Goal: Information Seeking & Learning: Learn about a topic

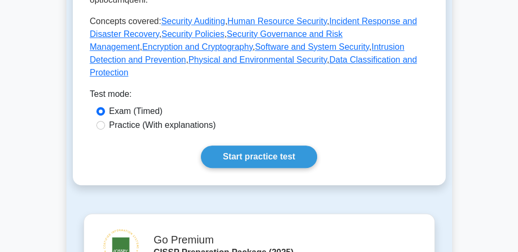
scroll to position [612, 0]
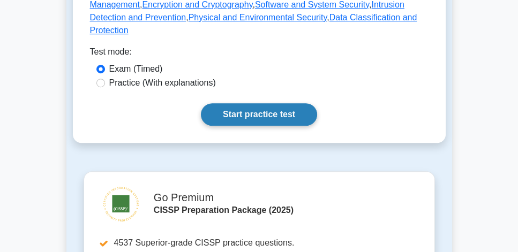
click at [268, 103] on link "Start practice test" at bounding box center [259, 114] width 116 height 22
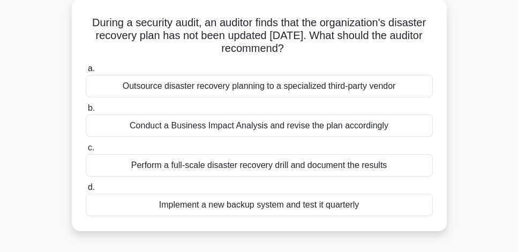
scroll to position [61, 0]
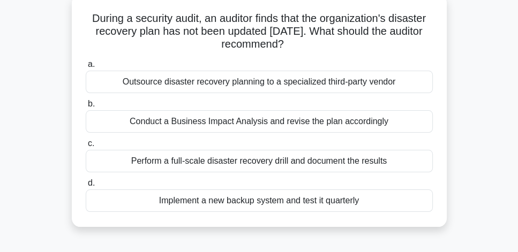
click at [300, 160] on div "Perform a full-scale disaster recovery drill and document the results" at bounding box center [259, 161] width 347 height 22
click at [86, 147] on input "c. Perform a full-scale disaster recovery drill and document the results" at bounding box center [86, 143] width 0 height 7
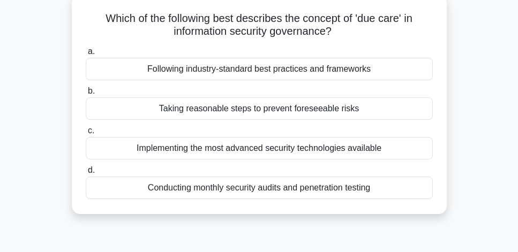
click at [387, 111] on div "Taking reasonable steps to prevent foreseeable risks" at bounding box center [259, 108] width 347 height 22
click at [86, 95] on input "b. Taking reasonable steps to prevent foreseeable risks" at bounding box center [86, 91] width 0 height 7
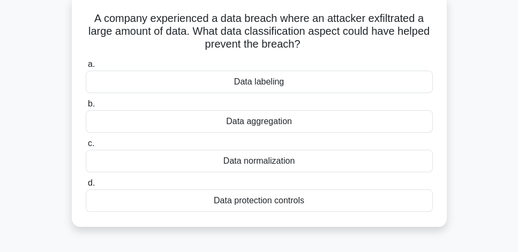
click at [336, 201] on div "Data protection controls" at bounding box center [259, 201] width 347 height 22
click at [86, 187] on input "d. Data protection controls" at bounding box center [86, 183] width 0 height 7
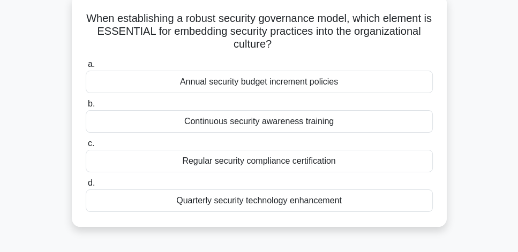
click at [385, 121] on div "Continuous security awareness training" at bounding box center [259, 121] width 347 height 22
click at [86, 108] on input "b. Continuous security awareness training" at bounding box center [86, 104] width 0 height 7
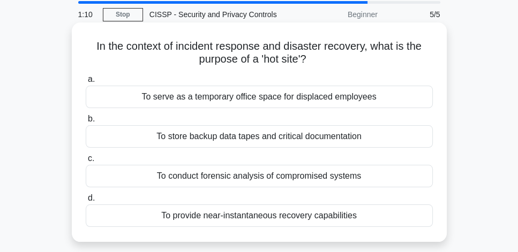
scroll to position [31, 0]
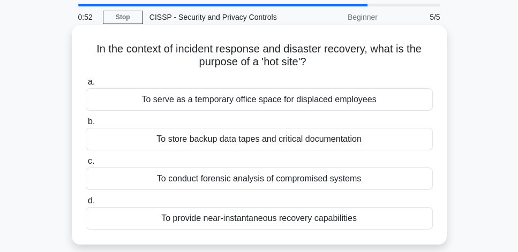
click at [356, 224] on div "To provide near-instantaneous recovery capabilities" at bounding box center [259, 218] width 347 height 22
click at [86, 205] on input "d. To provide near-instantaneous recovery capabilities" at bounding box center [86, 201] width 0 height 7
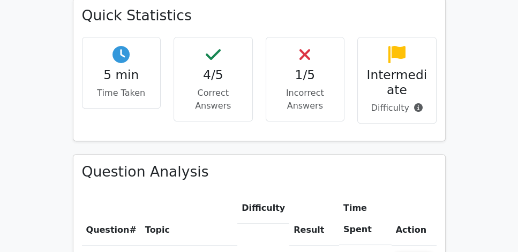
scroll to position [734, 0]
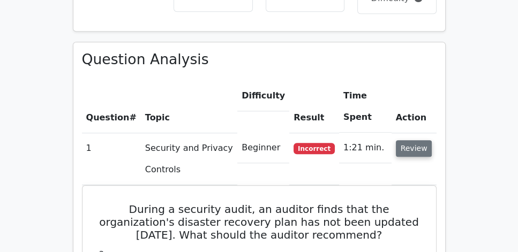
click at [424, 140] on button "Review" at bounding box center [414, 148] width 36 height 17
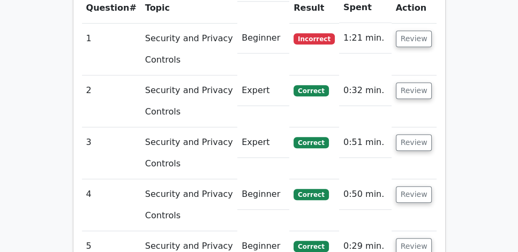
scroll to position [765, 0]
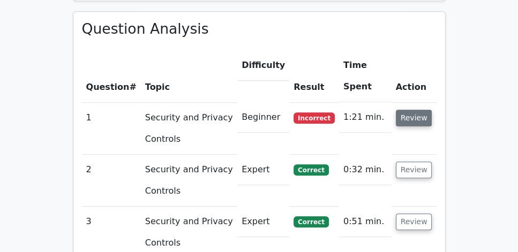
click at [420, 110] on button "Review" at bounding box center [414, 118] width 36 height 17
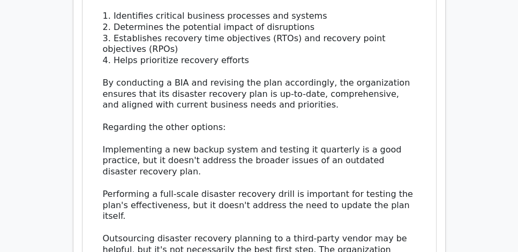
scroll to position [1254, 0]
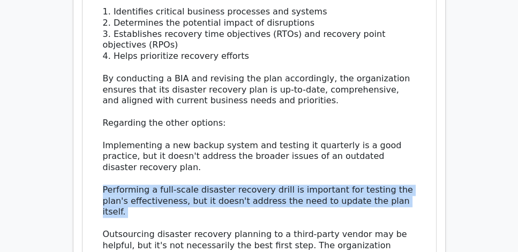
drag, startPoint x: 153, startPoint y: 172, endPoint x: 100, endPoint y: 153, distance: 56.6
click at [100, 153] on div "The best answer is to conduct a Business Impact Analysis and revise the plan ac…" at bounding box center [259, 89] width 326 height 367
copy div "Performing a full-scale disaster recovery drill is important for testing the pl…"
click at [224, 147] on div "The best answer is to conduct a Business Impact Analysis and revise the plan ac…" at bounding box center [259, 89] width 313 height 367
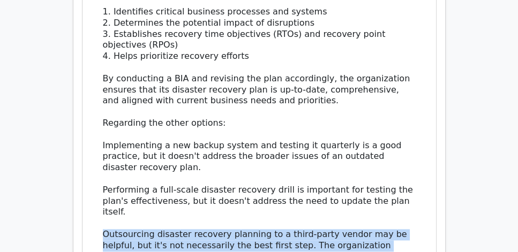
drag, startPoint x: 135, startPoint y: 184, endPoint x: 378, endPoint y: 193, distance: 242.2
click at [378, 193] on div "The best answer is to conduct a Business Impact Analysis and revise the plan ac…" at bounding box center [259, 89] width 313 height 367
click at [220, 200] on div "The best answer is to conduct a Business Impact Analysis and revise the plan ac…" at bounding box center [259, 89] width 313 height 367
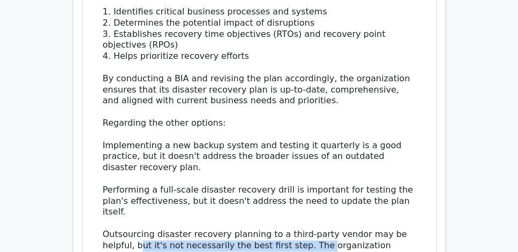
drag, startPoint x: 139, startPoint y: 198, endPoint x: 322, endPoint y: 195, distance: 183.2
click at [322, 195] on div "The best answer is to conduct a Business Impact Analysis and revise the plan ac…" at bounding box center [259, 89] width 313 height 367
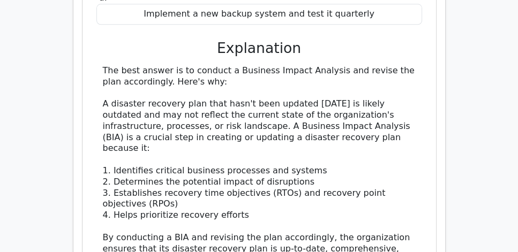
scroll to position [1071, 0]
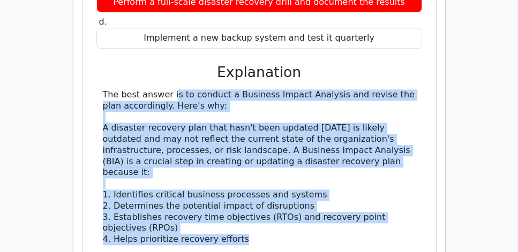
drag, startPoint x: 103, startPoint y: 62, endPoint x: 251, endPoint y: 201, distance: 203.1
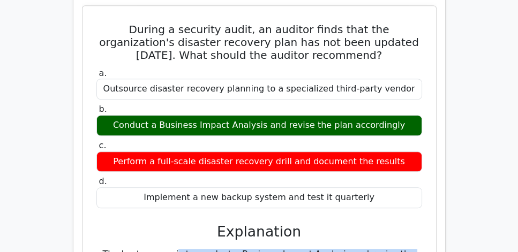
scroll to position [887, 0]
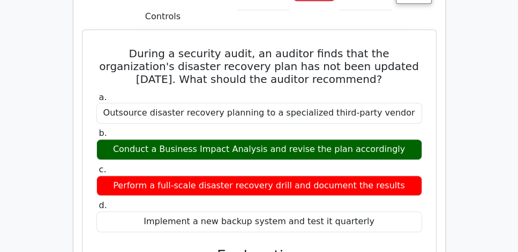
drag, startPoint x: 100, startPoint y: 22, endPoint x: 388, endPoint y: 191, distance: 333.9
copy div "During a security audit, an auditor finds that the organization's disaster reco…"
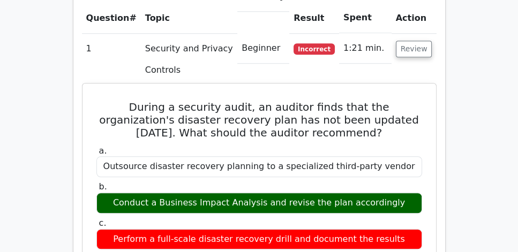
scroll to position [826, 0]
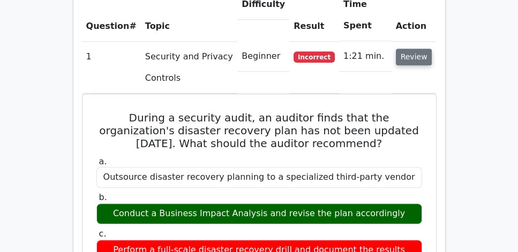
click at [424, 49] on button "Review" at bounding box center [414, 57] width 36 height 17
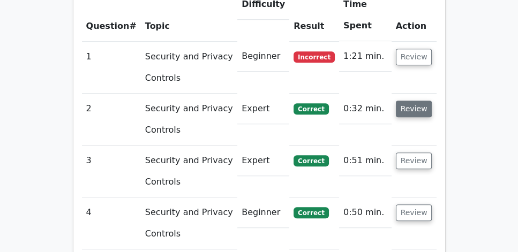
click at [414, 101] on button "Review" at bounding box center [414, 109] width 36 height 17
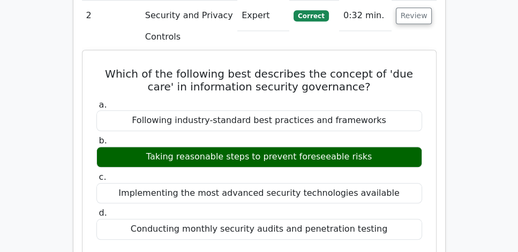
scroll to position [918, 0]
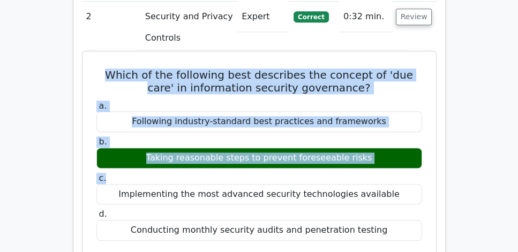
drag, startPoint x: 90, startPoint y: 39, endPoint x: 357, endPoint y: 147, distance: 287.6
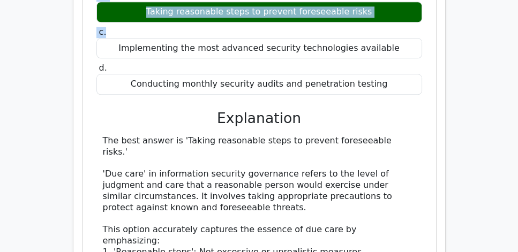
scroll to position [1071, 0]
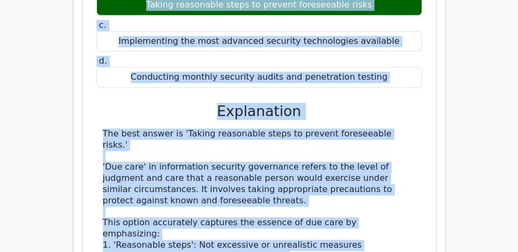
copy div "Which of the following best describes the concept of 'due care' in information …"
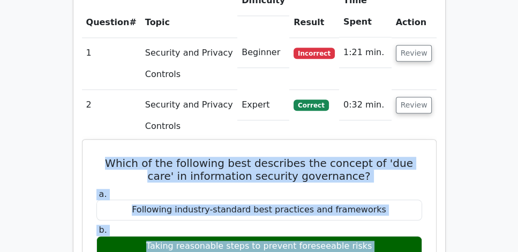
scroll to position [826, 0]
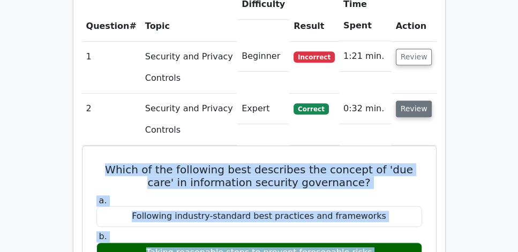
click at [407, 101] on button "Review" at bounding box center [414, 109] width 36 height 17
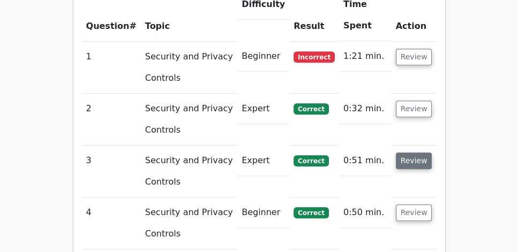
click at [411, 153] on button "Review" at bounding box center [414, 161] width 36 height 17
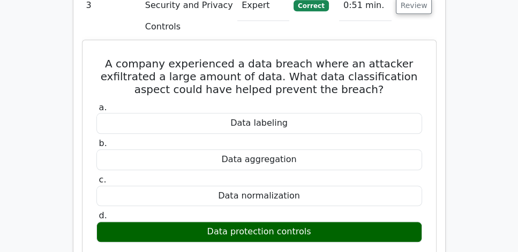
scroll to position [979, 0]
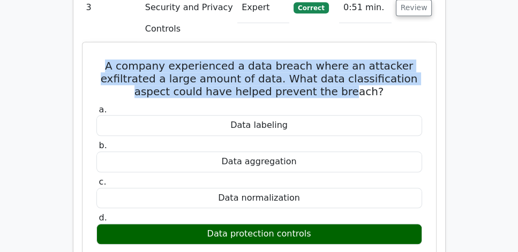
drag, startPoint x: 108, startPoint y: 38, endPoint x: 356, endPoint y: 62, distance: 249.7
click at [356, 62] on h5 "A company experienced a data breach where an attacker exfiltrated a large amoun…" at bounding box center [259, 78] width 328 height 39
click at [162, 59] on h5 "A company experienced a data breach where an attacker exfiltrated a large amoun…" at bounding box center [259, 78] width 328 height 39
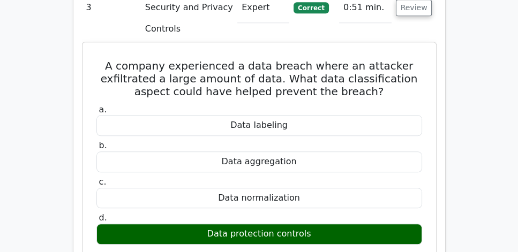
drag, startPoint x: 110, startPoint y: 30, endPoint x: 336, endPoint y: 216, distance: 292.6
click at [336, 216] on div "A company experienced a data breach where an attacker exfiltrated a large amoun…" at bounding box center [259, 245] width 345 height 397
copy div "A company experienced a data breach where an attacker exfiltrated a large amoun…"
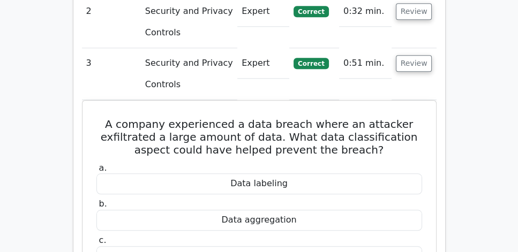
scroll to position [918, 0]
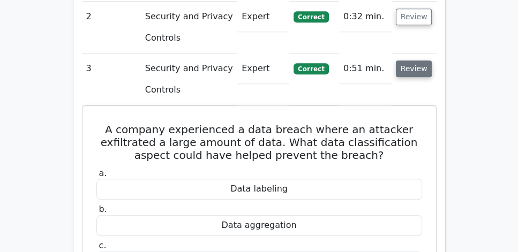
click at [418, 61] on button "Review" at bounding box center [414, 69] width 36 height 17
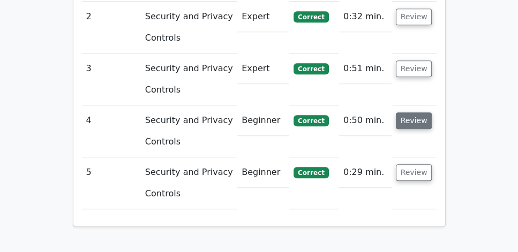
click at [415, 112] on button "Review" at bounding box center [414, 120] width 36 height 17
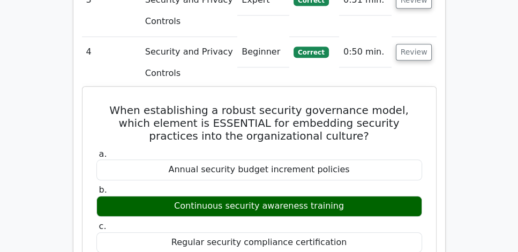
scroll to position [979, 0]
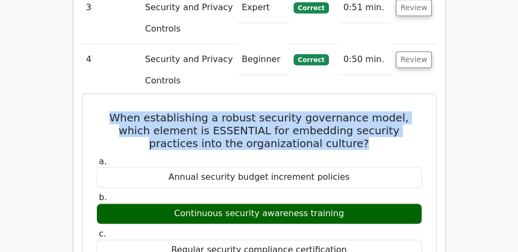
drag, startPoint x: 97, startPoint y: 88, endPoint x: 425, endPoint y: 109, distance: 328.4
drag, startPoint x: 345, startPoint y: 118, endPoint x: 93, endPoint y: 85, distance: 254.5
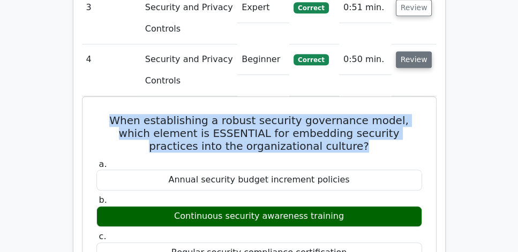
click at [424, 51] on button "Review" at bounding box center [414, 59] width 36 height 17
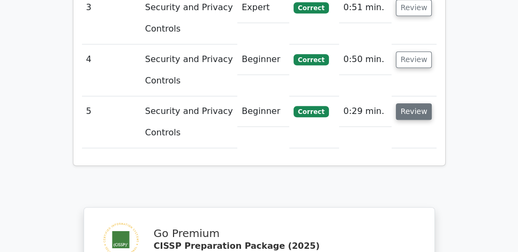
click at [416, 103] on button "Review" at bounding box center [414, 111] width 36 height 17
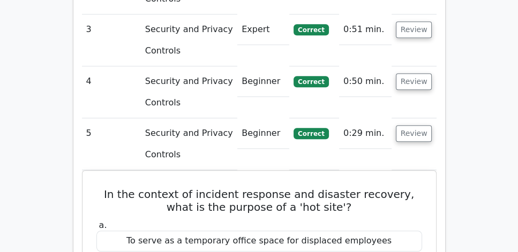
scroll to position [948, 0]
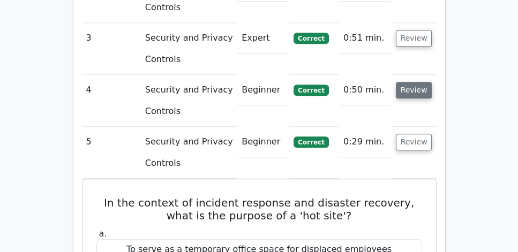
click at [428, 82] on button "Review" at bounding box center [414, 90] width 36 height 17
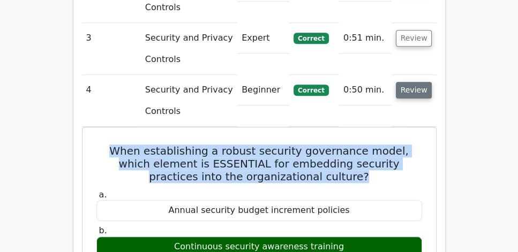
click at [428, 82] on button "Review" at bounding box center [414, 90] width 36 height 17
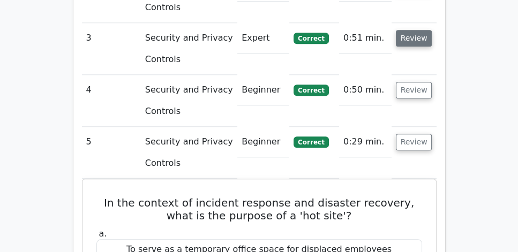
click at [418, 30] on button "Review" at bounding box center [414, 38] width 36 height 17
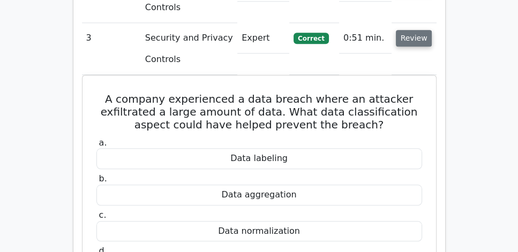
click at [416, 30] on button "Review" at bounding box center [414, 38] width 36 height 17
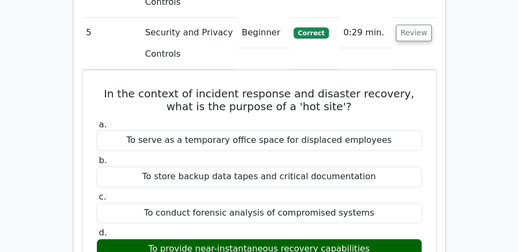
scroll to position [1071, 0]
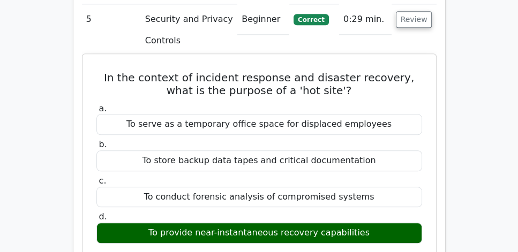
drag, startPoint x: 148, startPoint y: 202, endPoint x: 388, endPoint y: 201, distance: 239.9
click at [388, 223] on div "To provide near-instantaneous recovery capabilities" at bounding box center [259, 233] width 326 height 21
copy div "To provide near-instantaneous recovery capabilities"
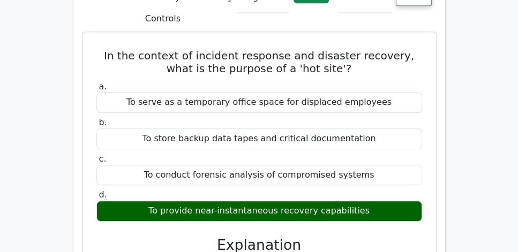
scroll to position [918, 0]
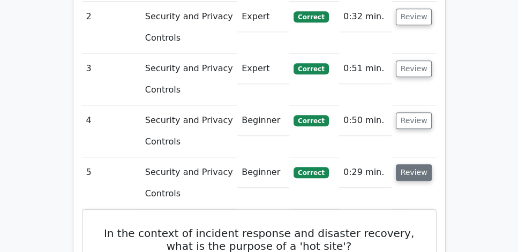
click at [414, 164] on button "Review" at bounding box center [414, 172] width 36 height 17
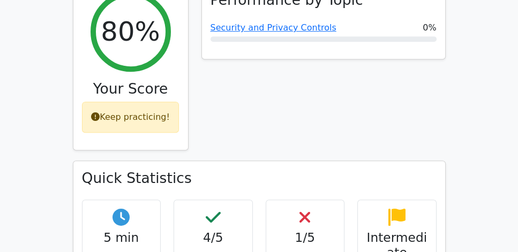
scroll to position [336, 0]
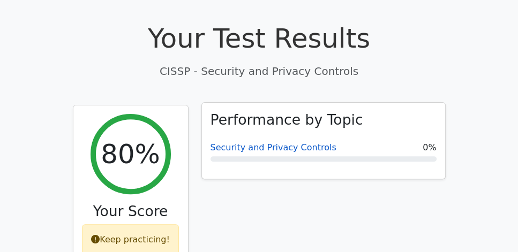
click at [269, 142] on link "Security and Privacy Controls" at bounding box center [273, 147] width 126 height 10
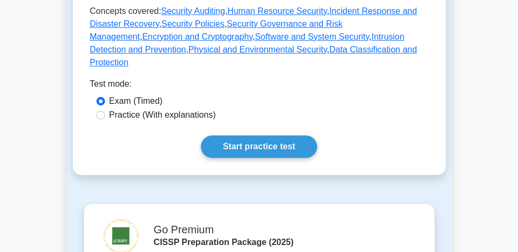
scroll to position [581, 0]
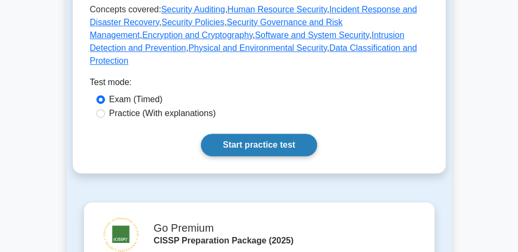
click at [284, 134] on link "Start practice test" at bounding box center [259, 145] width 116 height 22
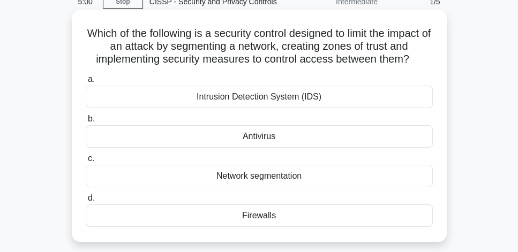
scroll to position [61, 0]
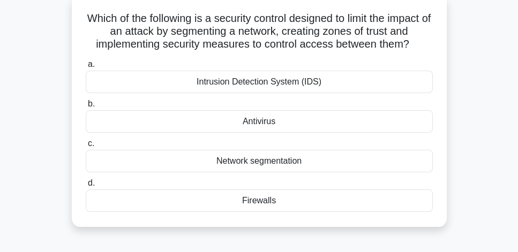
click at [309, 164] on div "Network segmentation" at bounding box center [259, 161] width 347 height 22
click at [86, 147] on input "c. Network segmentation" at bounding box center [86, 143] width 0 height 7
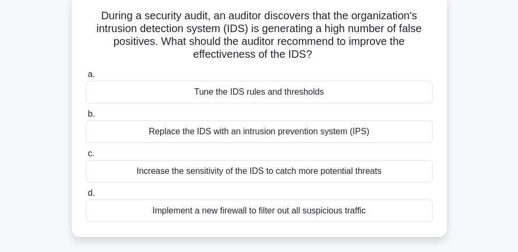
scroll to position [65, 0]
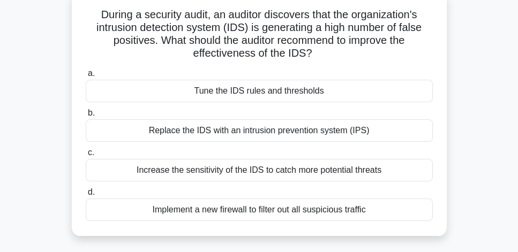
click at [289, 93] on div "Tune the IDS rules and thresholds" at bounding box center [259, 91] width 347 height 22
click at [86, 77] on input "a. Tune the IDS rules and thresholds" at bounding box center [86, 73] width 0 height 7
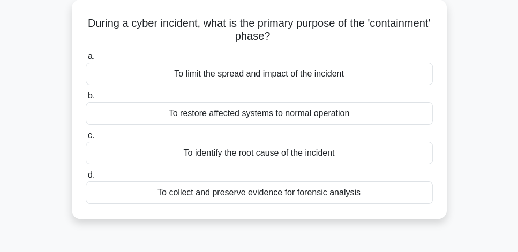
scroll to position [61, 0]
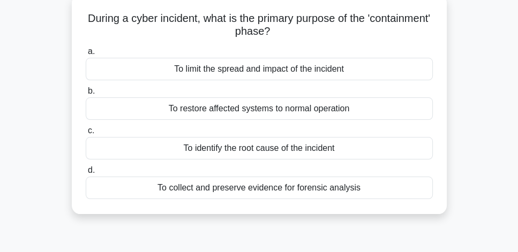
click at [314, 71] on div "To limit the spread and impact of the incident" at bounding box center [259, 69] width 347 height 22
click at [86, 55] on input "a. To limit the spread and impact of the incident" at bounding box center [86, 51] width 0 height 7
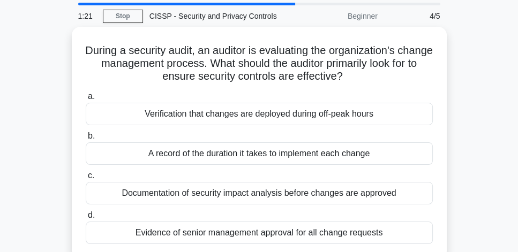
scroll to position [31, 0]
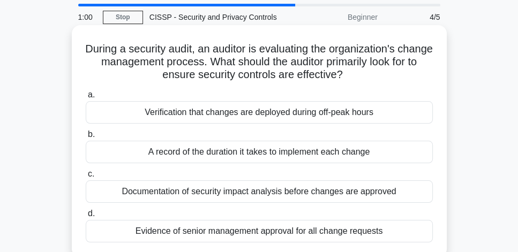
click at [365, 189] on div "Documentation of security impact analysis before changes are approved" at bounding box center [259, 191] width 347 height 22
click at [86, 178] on input "c. Documentation of security impact analysis before changes are approved" at bounding box center [86, 174] width 0 height 7
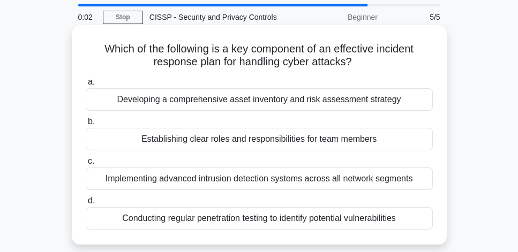
drag, startPoint x: 409, startPoint y: 101, endPoint x: 399, endPoint y: 100, distance: 9.7
click at [408, 100] on div "Developing a comprehensive asset inventory and risk assessment strategy" at bounding box center [259, 99] width 347 height 22
click at [86, 86] on input "a. Developing a comprehensive asset inventory and risk assessment strategy" at bounding box center [86, 82] width 0 height 7
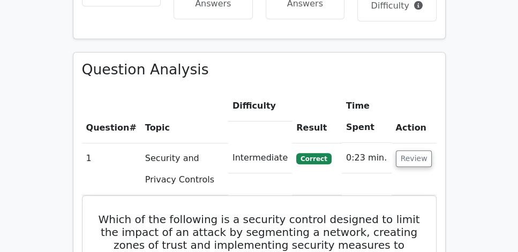
scroll to position [734, 0]
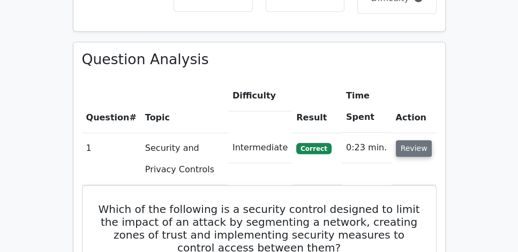
click at [424, 140] on button "Review" at bounding box center [414, 148] width 36 height 17
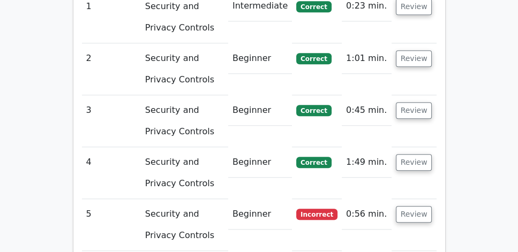
scroll to position [948, 0]
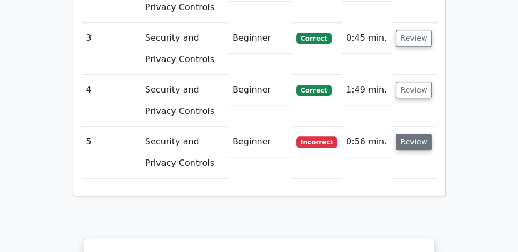
click at [417, 134] on button "Review" at bounding box center [414, 142] width 36 height 17
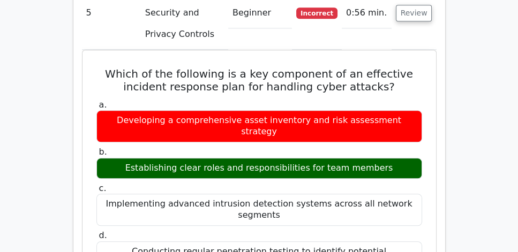
scroll to position [1071, 0]
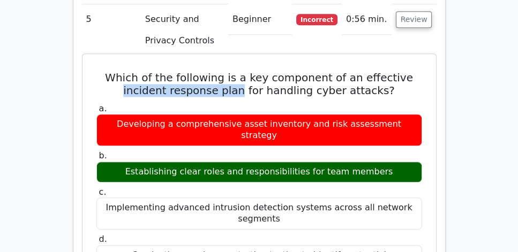
drag, startPoint x: 130, startPoint y: 64, endPoint x: 244, endPoint y: 65, distance: 114.1
click at [244, 71] on h5 "Which of the following is a key component of an effective incident response pla…" at bounding box center [259, 84] width 328 height 26
copy h5 "incident response plan"
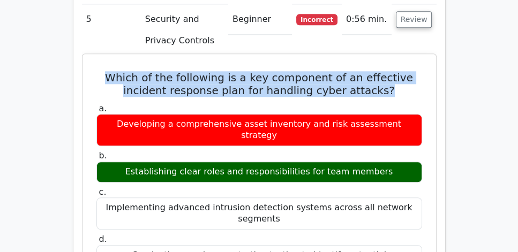
drag, startPoint x: 108, startPoint y: 49, endPoint x: 431, endPoint y: 64, distance: 323.8
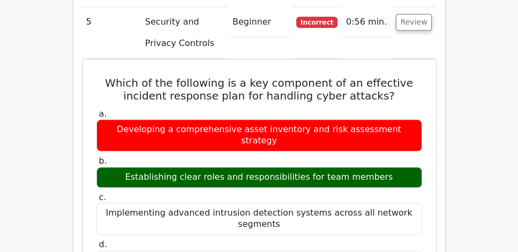
click at [448, 115] on div "Question Analysis Question # Topic Difficulty Result Time Spent Action 1 Securi…" at bounding box center [259, 227] width 386 height 1039
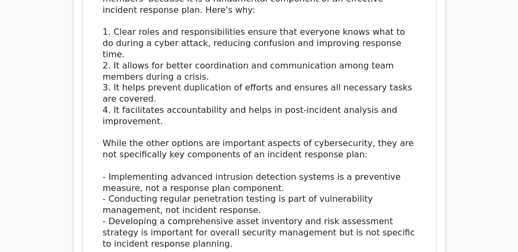
scroll to position [1407, 0]
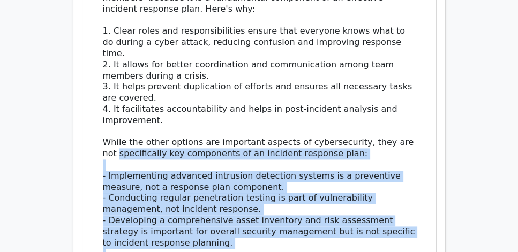
drag, startPoint x: 340, startPoint y: 216, endPoint x: 91, endPoint y: 93, distance: 277.4
click at [91, 93] on div "Which of the following is a key component of an effective incident response pla…" at bounding box center [259, 27] width 345 height 611
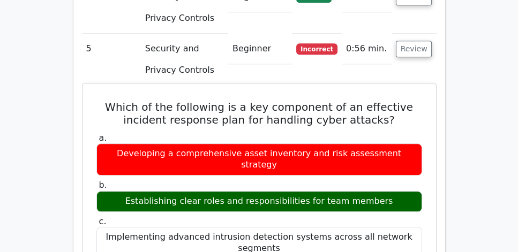
scroll to position [1040, 0]
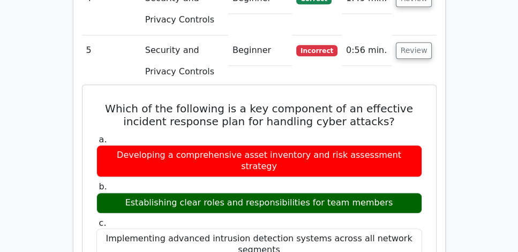
drag, startPoint x: 108, startPoint y: 81, endPoint x: 395, endPoint y: 167, distance: 299.7
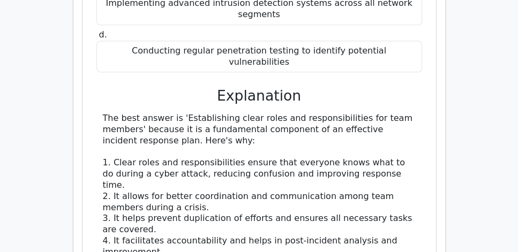
scroll to position [1285, 0]
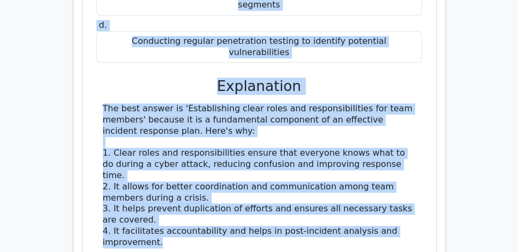
copy div "Which of the following is a key component of an effective incident response pla…"
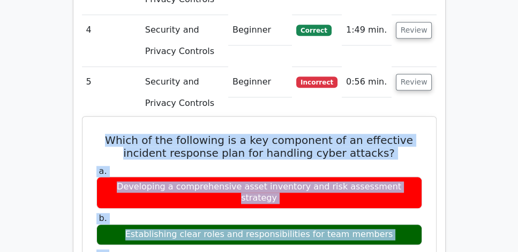
scroll to position [979, 0]
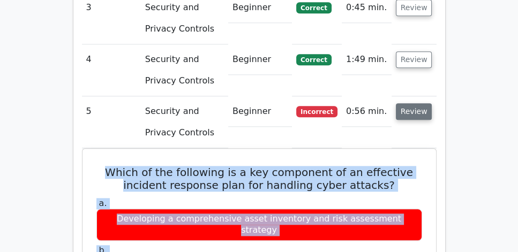
click at [413, 103] on button "Review" at bounding box center [414, 111] width 36 height 17
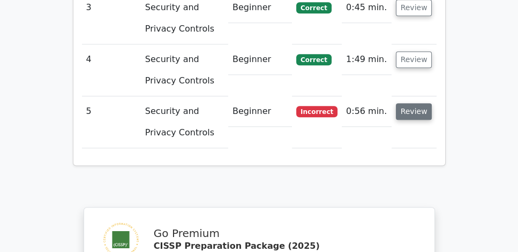
click at [418, 103] on button "Review" at bounding box center [414, 111] width 36 height 17
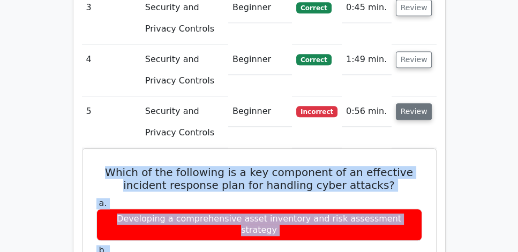
click at [418, 103] on button "Review" at bounding box center [414, 111] width 36 height 17
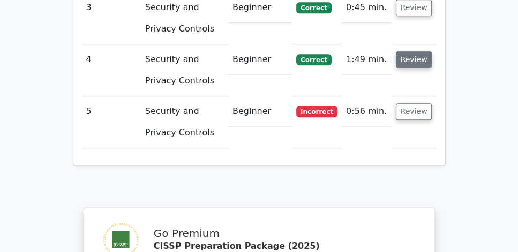
click at [412, 51] on button "Review" at bounding box center [414, 59] width 36 height 17
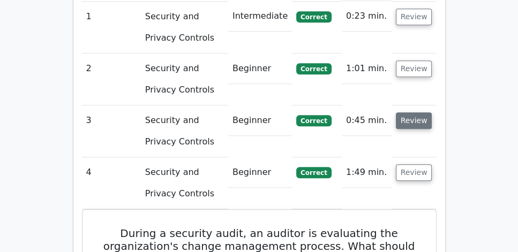
scroll to position [857, 0]
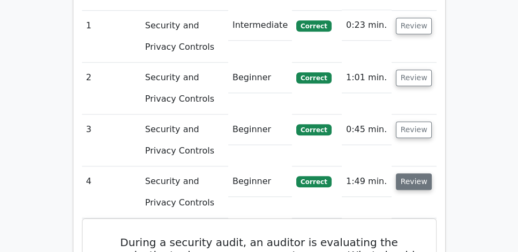
click at [418, 174] on button "Review" at bounding box center [414, 182] width 36 height 17
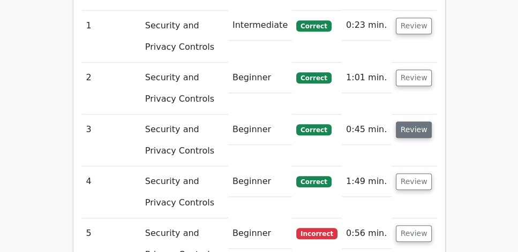
click at [423, 122] on button "Review" at bounding box center [414, 130] width 36 height 17
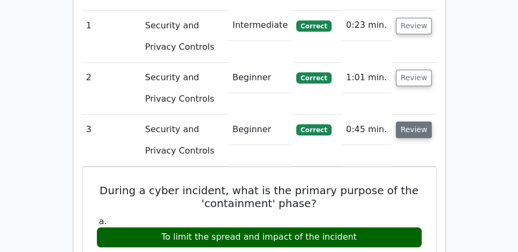
click at [423, 122] on button "Review" at bounding box center [414, 130] width 36 height 17
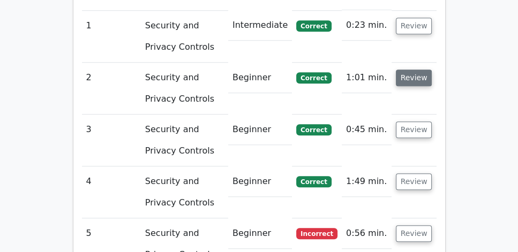
click at [412, 70] on button "Review" at bounding box center [414, 78] width 36 height 17
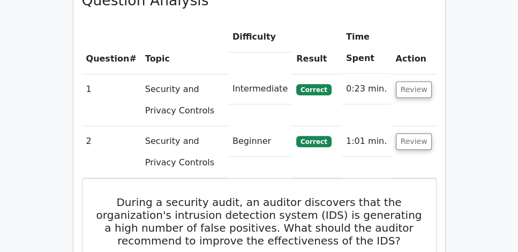
scroll to position [795, 0]
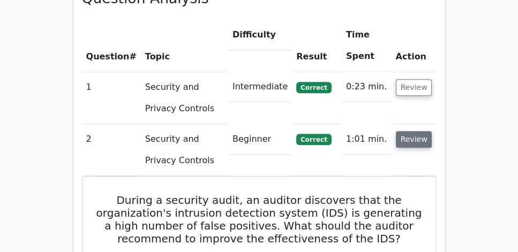
click at [415, 131] on button "Review" at bounding box center [414, 139] width 36 height 17
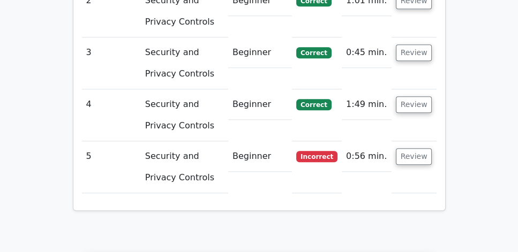
scroll to position [979, 0]
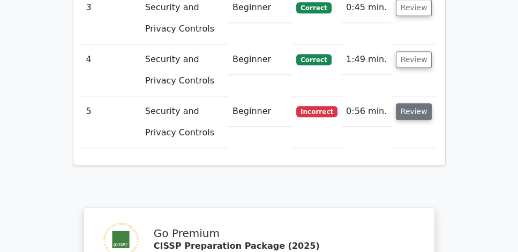
click at [408, 103] on button "Review" at bounding box center [414, 111] width 36 height 17
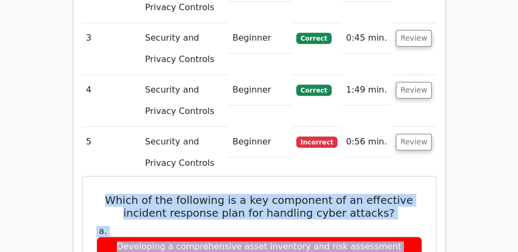
scroll to position [826, 0]
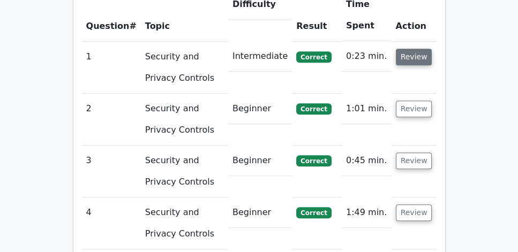
click at [405, 49] on button "Review" at bounding box center [414, 57] width 36 height 17
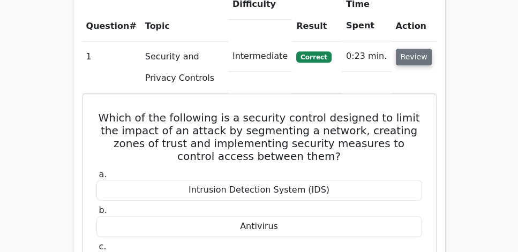
click at [415, 49] on button "Review" at bounding box center [414, 57] width 36 height 17
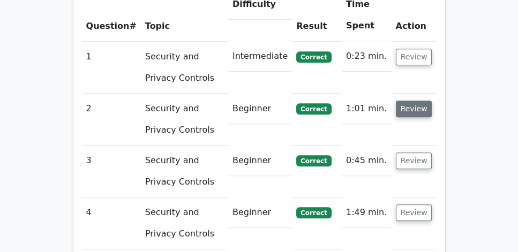
click at [415, 101] on button "Review" at bounding box center [414, 109] width 36 height 17
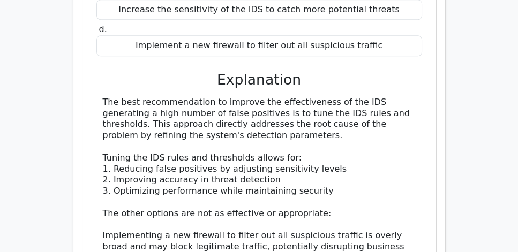
scroll to position [1132, 0]
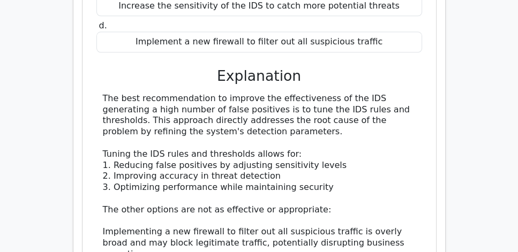
click at [95, 129] on div "a. Tune the IDS rules and thresholds b. Replace the IDS with an intrusion preve…" at bounding box center [259, 156] width 328 height 493
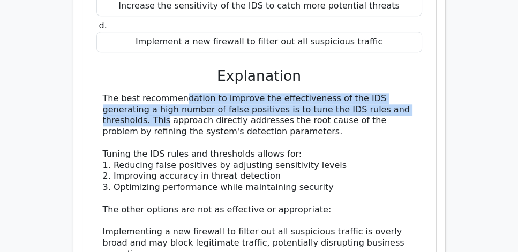
drag, startPoint x: 103, startPoint y: 71, endPoint x: 404, endPoint y: 85, distance: 301.3
click at [404, 93] on div "The best recommendation to improve the effectiveness of the IDS generating a hi…" at bounding box center [259, 232] width 313 height 278
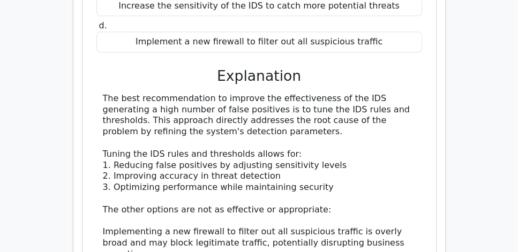
click at [427, 121] on div "During a security audit, an auditor discovers that the organization's intrusion…" at bounding box center [259, 126] width 345 height 570
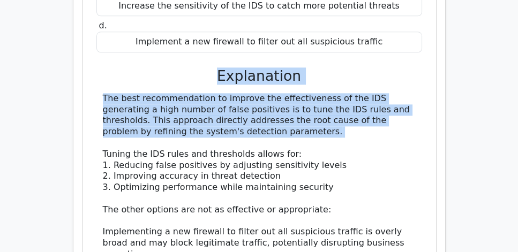
drag, startPoint x: 204, startPoint y: 54, endPoint x: 411, endPoint y: 110, distance: 214.8
click at [411, 110] on div "a. Tune the IDS rules and thresholds b. Replace the IDS with an intrusion preve…" at bounding box center [259, 156] width 328 height 493
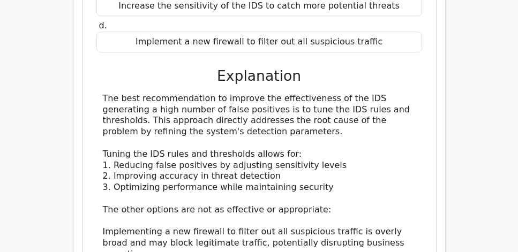
click at [372, 133] on div "The best recommendation to improve the effectiveness of the IDS generating a hi…" at bounding box center [259, 232] width 313 height 278
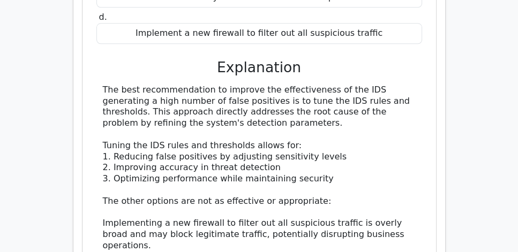
scroll to position [1163, 0]
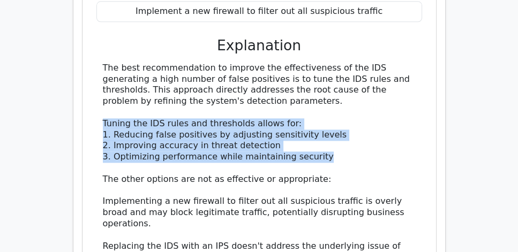
drag, startPoint x: 102, startPoint y: 94, endPoint x: 327, endPoint y: 126, distance: 227.3
click at [327, 126] on div "The best recommendation to improve the effectiveness of the IDS generating a hi…" at bounding box center [259, 202] width 313 height 278
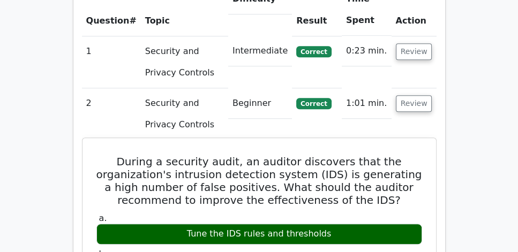
scroll to position [826, 0]
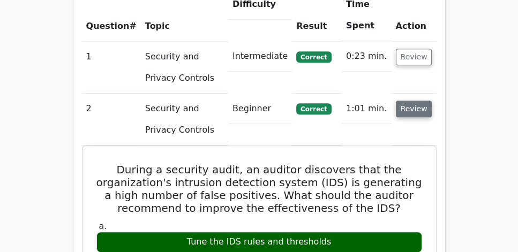
click at [410, 101] on button "Review" at bounding box center [414, 109] width 36 height 17
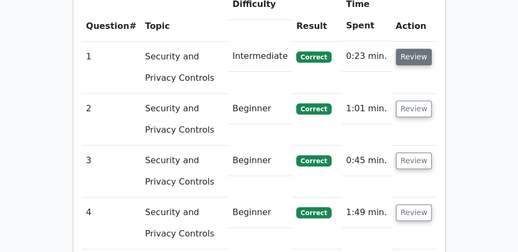
click at [403, 49] on button "Review" at bounding box center [414, 57] width 36 height 17
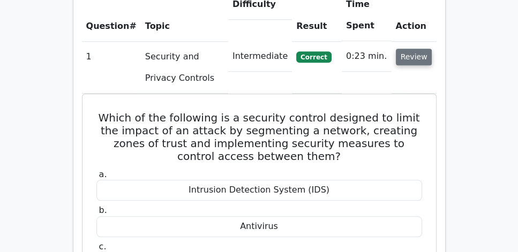
click at [407, 49] on button "Review" at bounding box center [414, 57] width 36 height 17
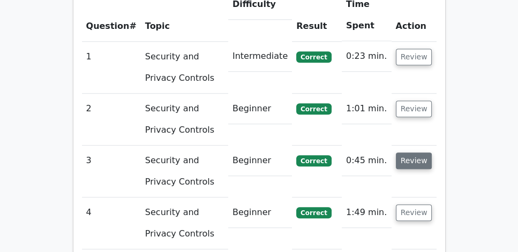
click at [414, 153] on button "Review" at bounding box center [414, 161] width 36 height 17
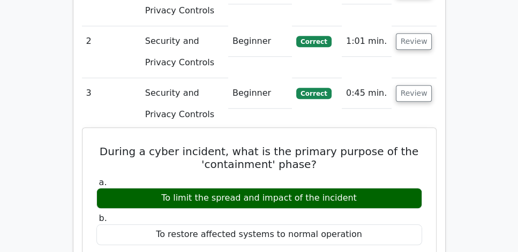
scroll to position [887, 0]
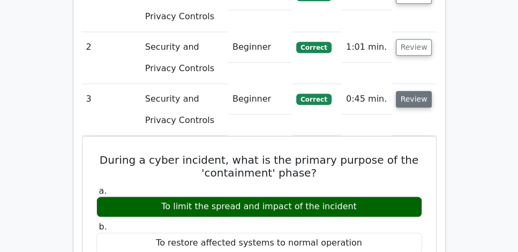
click at [424, 91] on button "Review" at bounding box center [414, 99] width 36 height 17
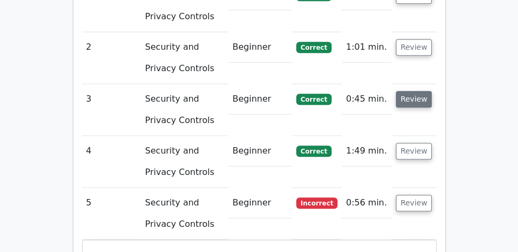
click at [424, 91] on button "Review" at bounding box center [414, 99] width 36 height 17
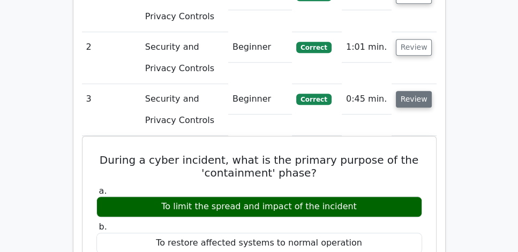
click at [424, 91] on button "Review" at bounding box center [414, 99] width 36 height 17
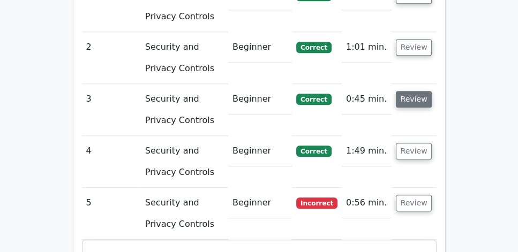
click at [418, 91] on button "Review" at bounding box center [414, 99] width 36 height 17
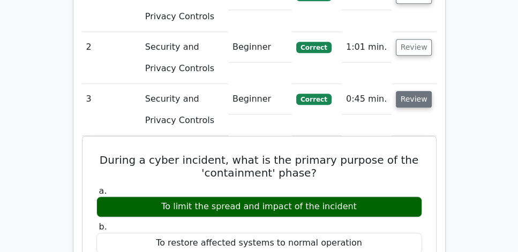
click at [418, 91] on button "Review" at bounding box center [414, 99] width 36 height 17
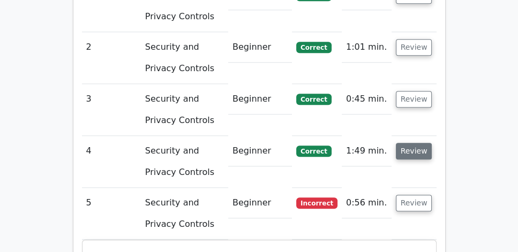
click at [416, 143] on button "Review" at bounding box center [414, 151] width 36 height 17
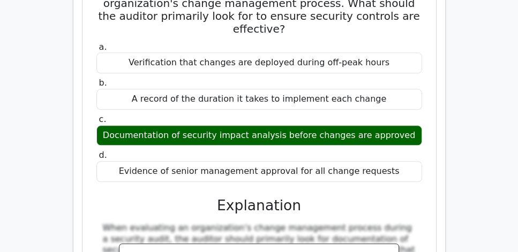
scroll to position [1040, 0]
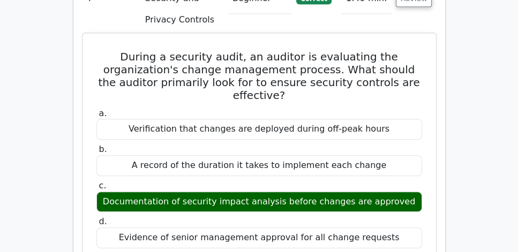
drag, startPoint x: 124, startPoint y: 27, endPoint x: 417, endPoint y: 175, distance: 328.4
copy div "During a security audit, an auditor is evaluating the organization's change man…"
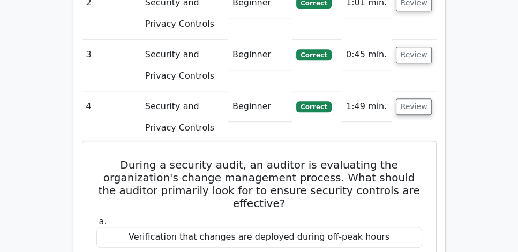
scroll to position [918, 0]
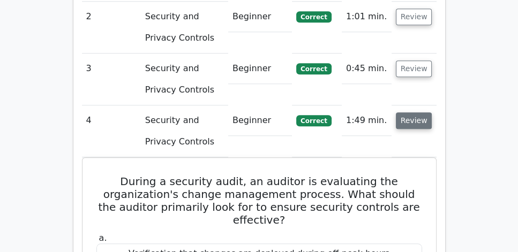
click at [413, 112] on button "Review" at bounding box center [414, 120] width 36 height 17
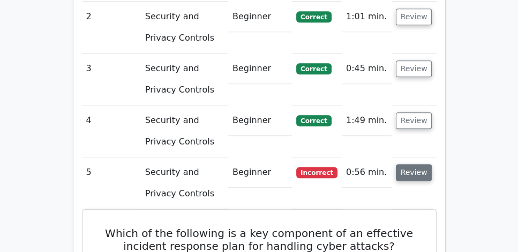
click at [415, 164] on button "Review" at bounding box center [414, 172] width 36 height 17
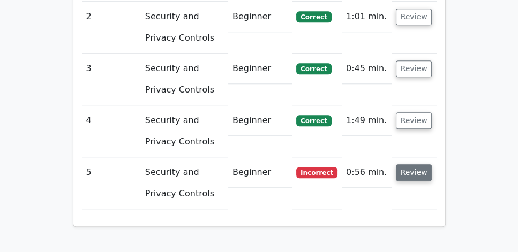
click at [415, 164] on button "Review" at bounding box center [414, 172] width 36 height 17
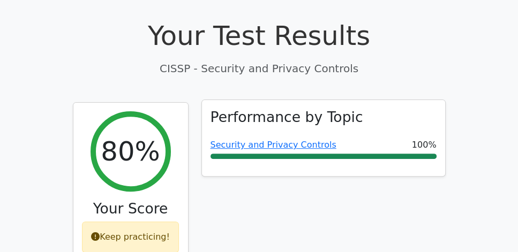
scroll to position [336, 0]
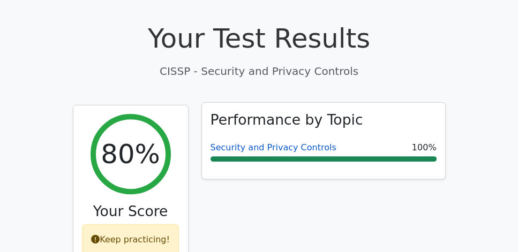
click at [266, 142] on link "Security and Privacy Controls" at bounding box center [273, 147] width 126 height 10
